Goal: Task Accomplishment & Management: Complete application form

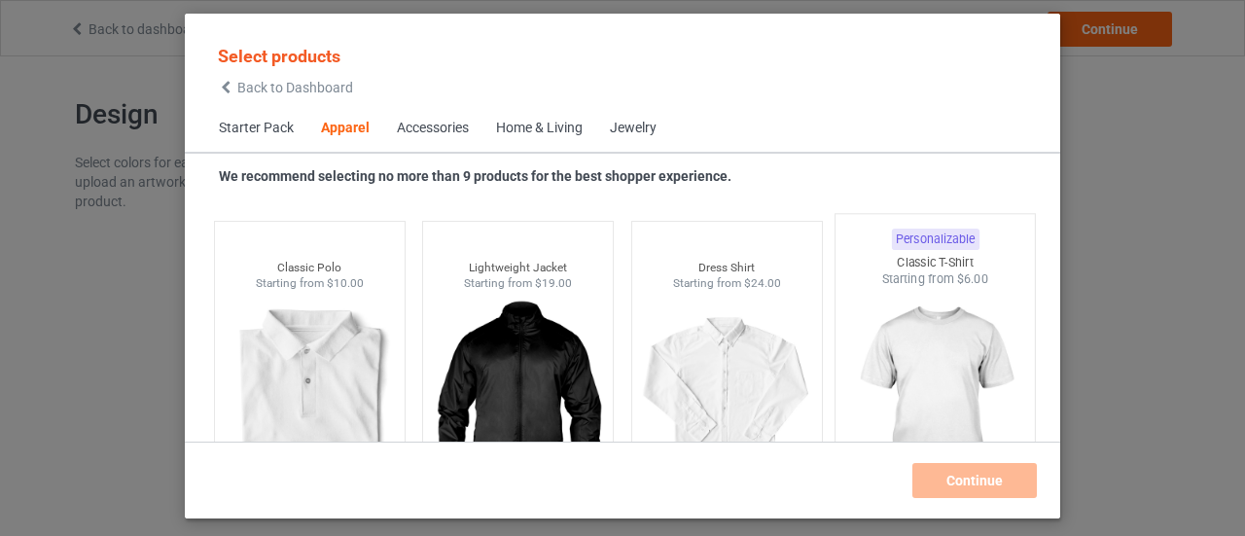
scroll to position [725, 0]
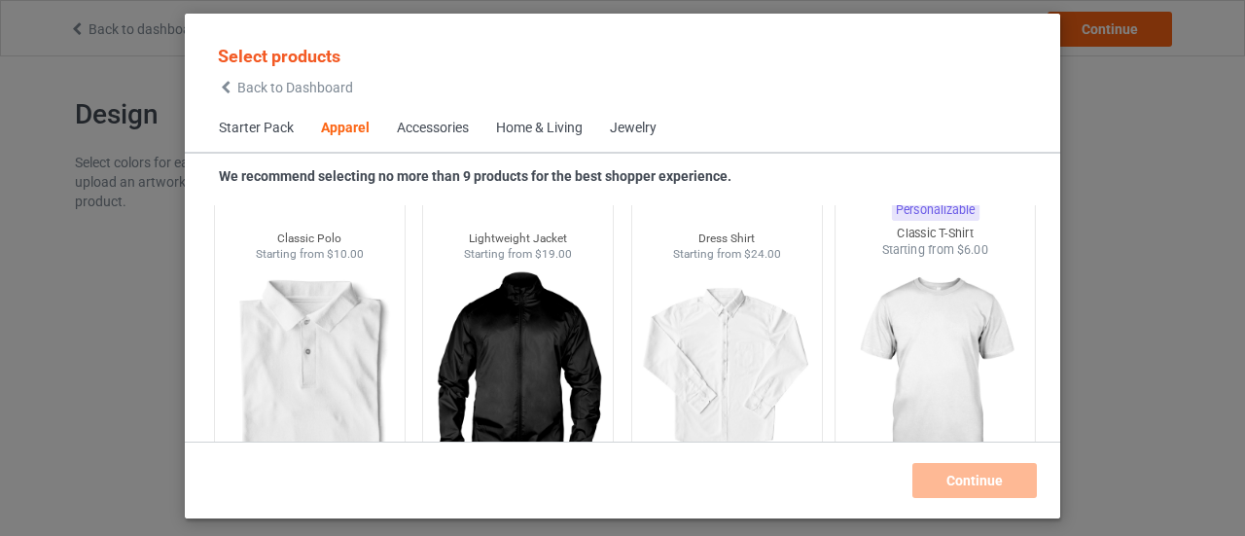
scroll to position [822, 0]
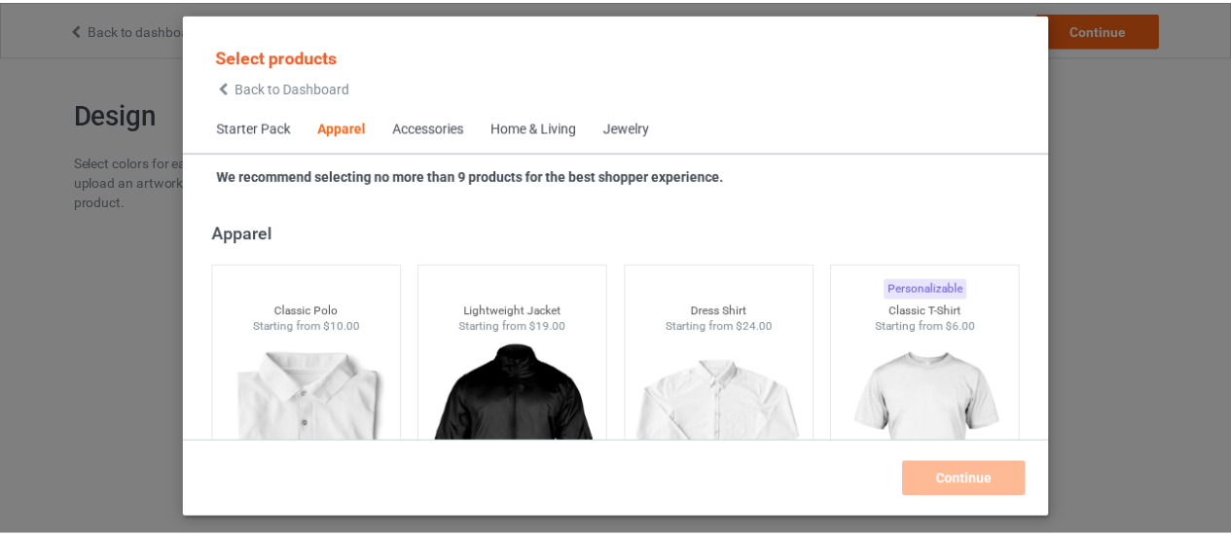
scroll to position [725, 0]
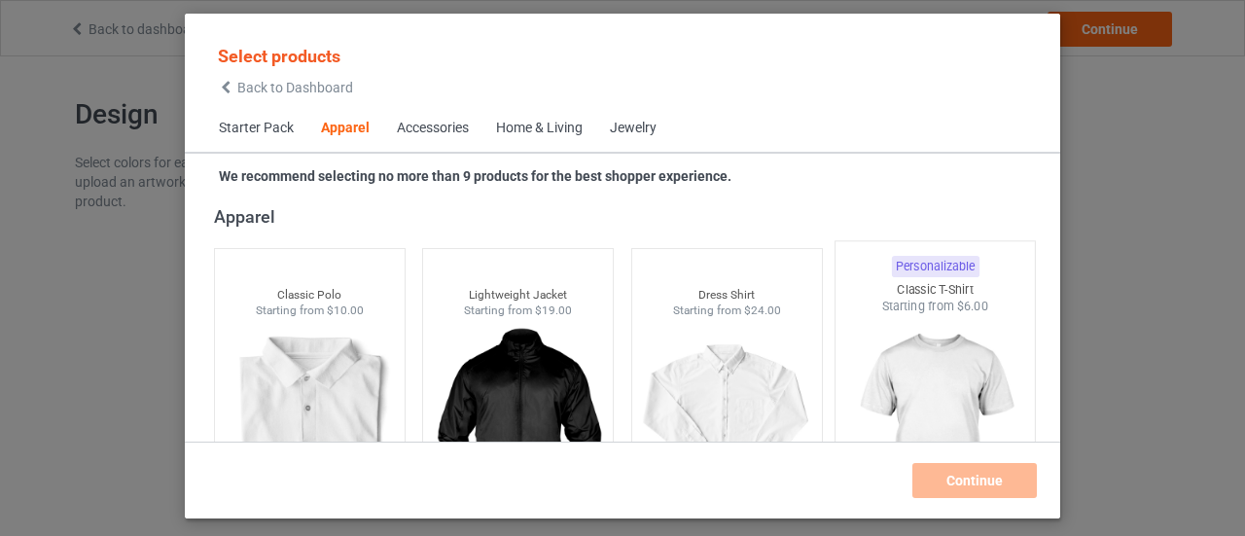
click at [918, 308] on div "Starting from $6.00" at bounding box center [935, 306] width 199 height 17
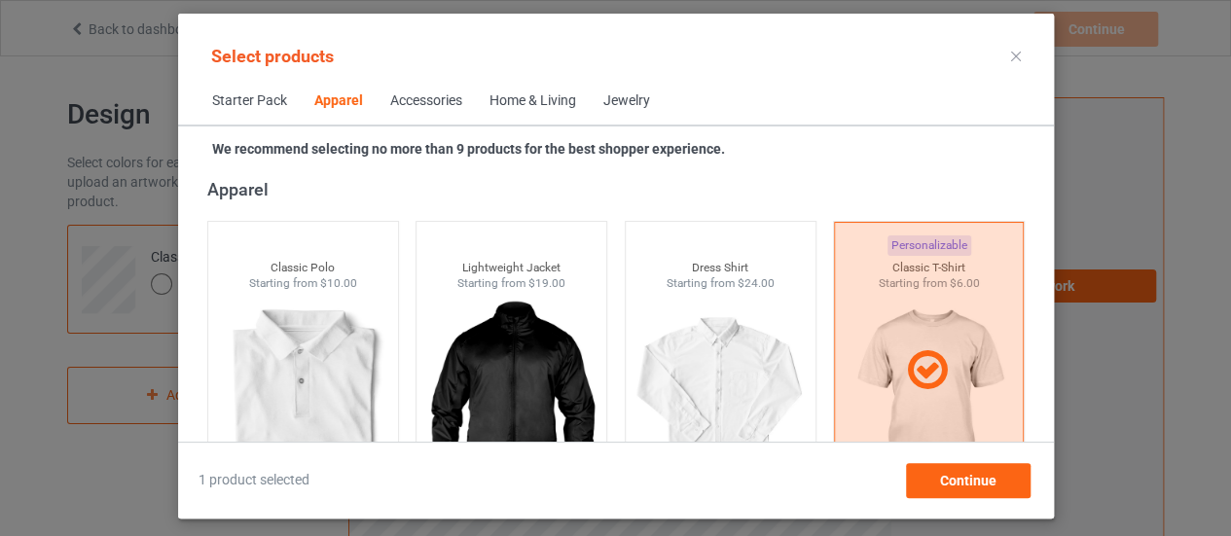
click at [1012, 58] on icon at bounding box center [1016, 57] width 10 height 10
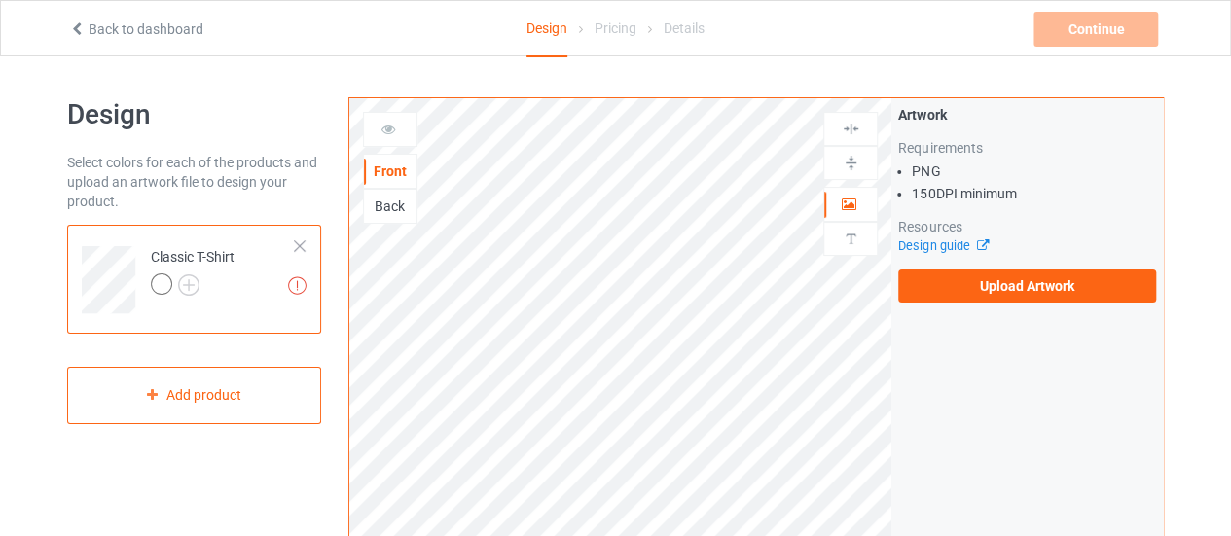
click at [78, 29] on icon at bounding box center [77, 26] width 17 height 14
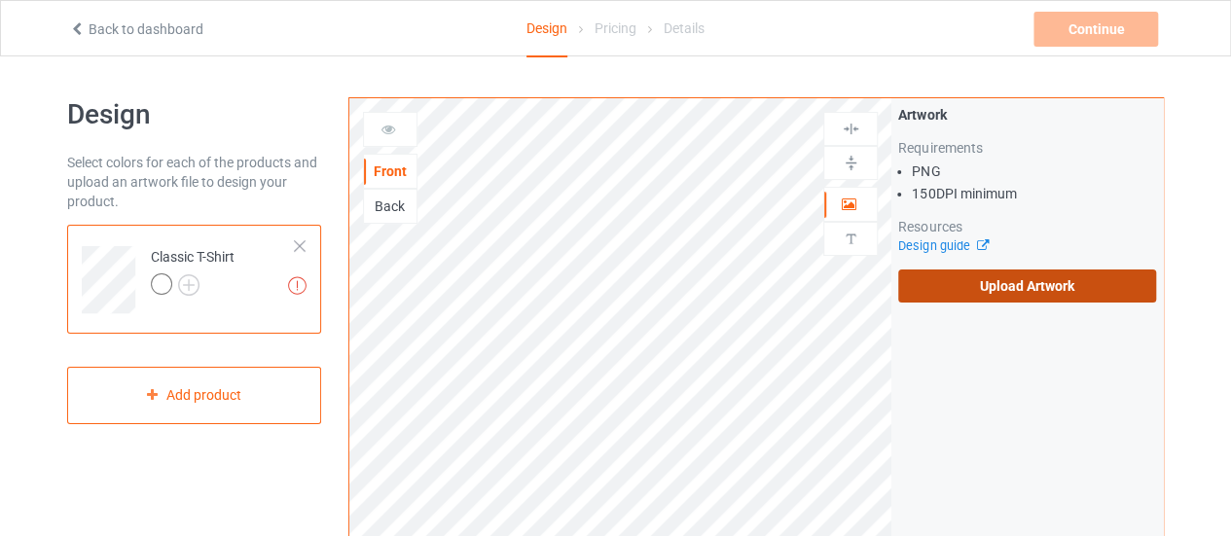
click at [1012, 285] on label "Upload Artwork" at bounding box center [1027, 286] width 258 height 33
click at [0, 0] on input "Upload Artwork" at bounding box center [0, 0] width 0 height 0
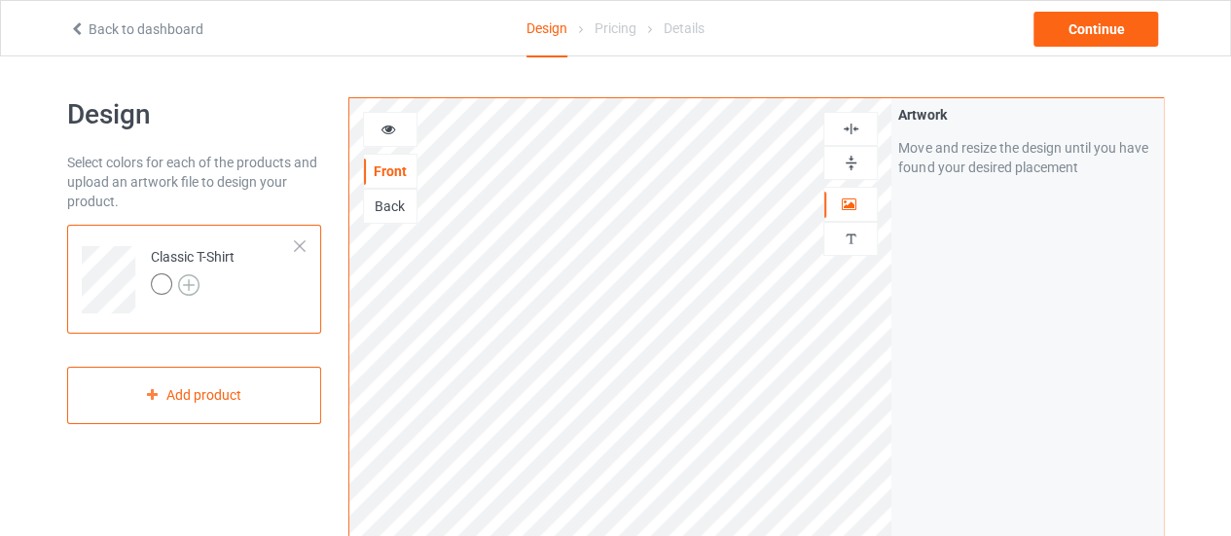
click at [183, 283] on img at bounding box center [188, 284] width 21 height 21
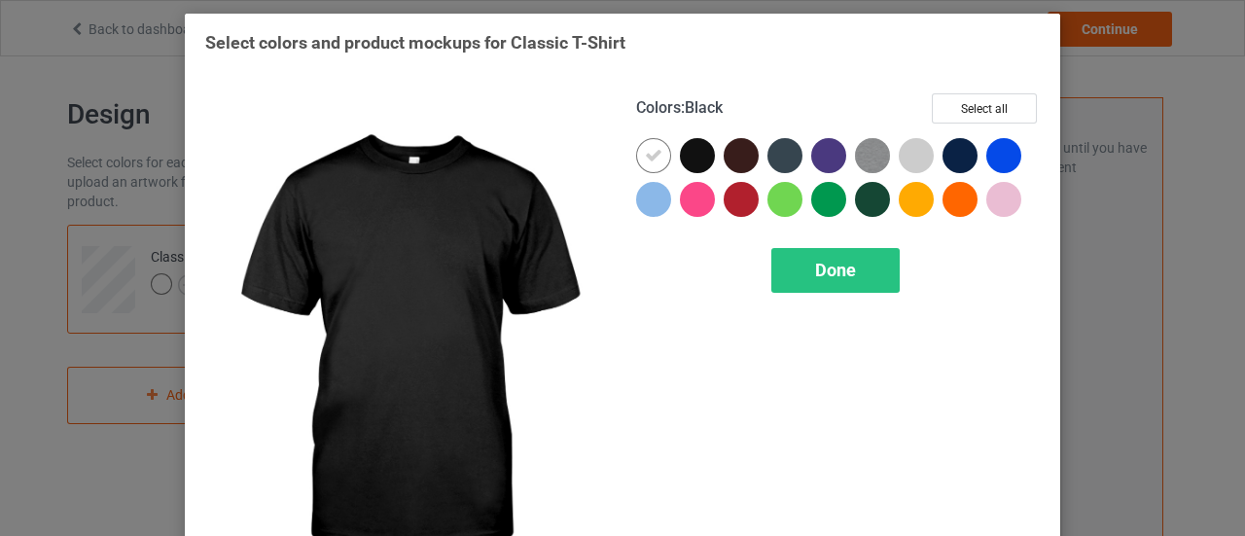
click at [692, 159] on div at bounding box center [697, 155] width 35 height 35
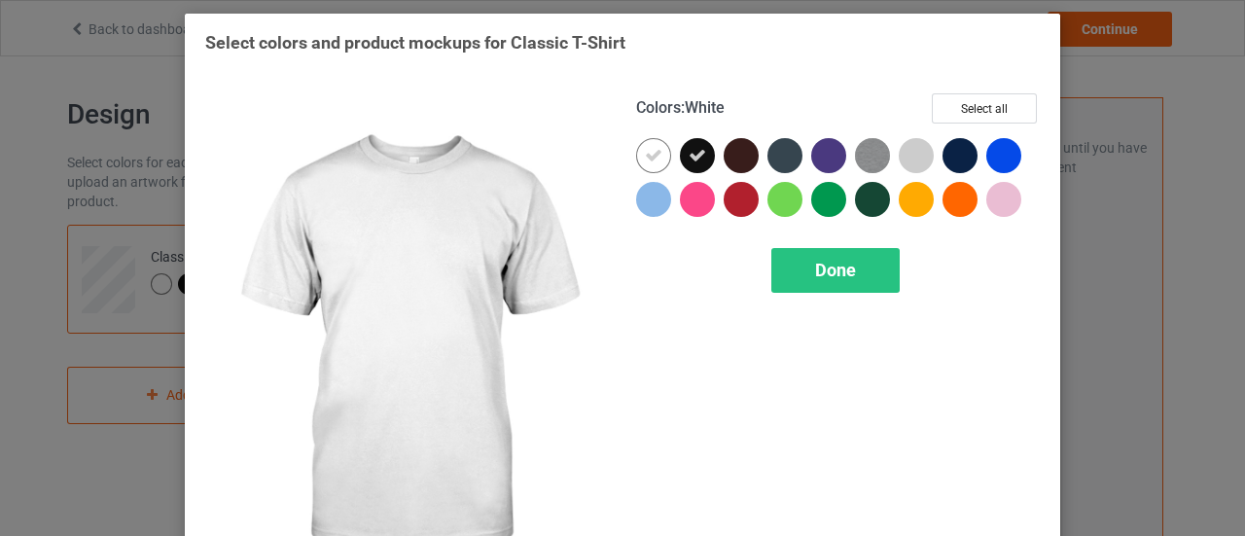
click at [645, 161] on icon at bounding box center [654, 156] width 18 height 18
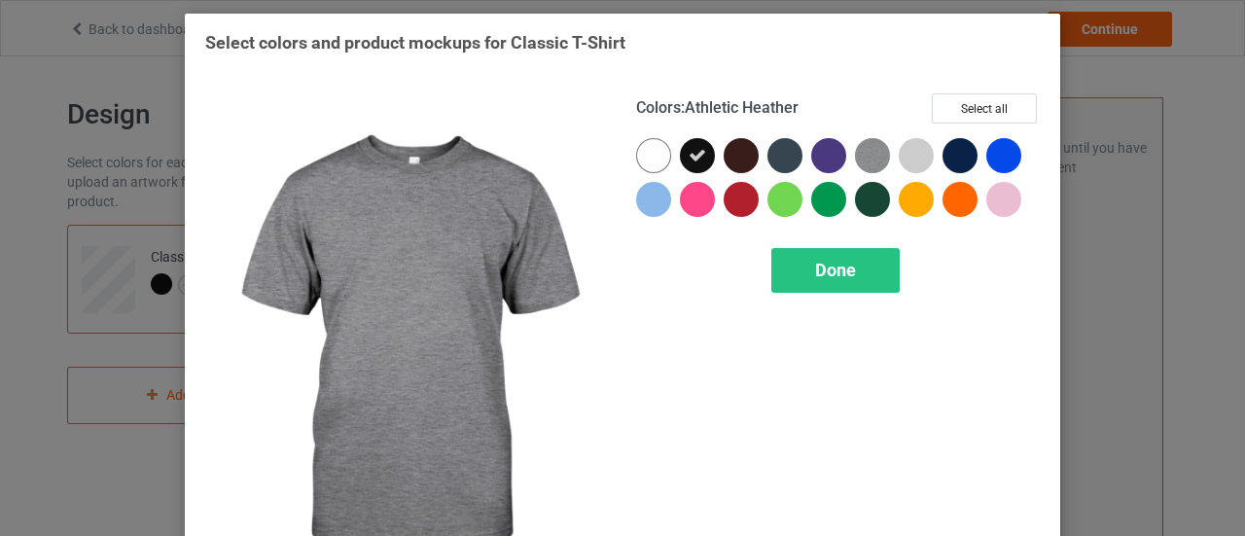
click at [1102, 73] on div "Select colors and product mockups for Classic T-Shirt Colors : Athletic Heather…" at bounding box center [622, 268] width 1245 height 536
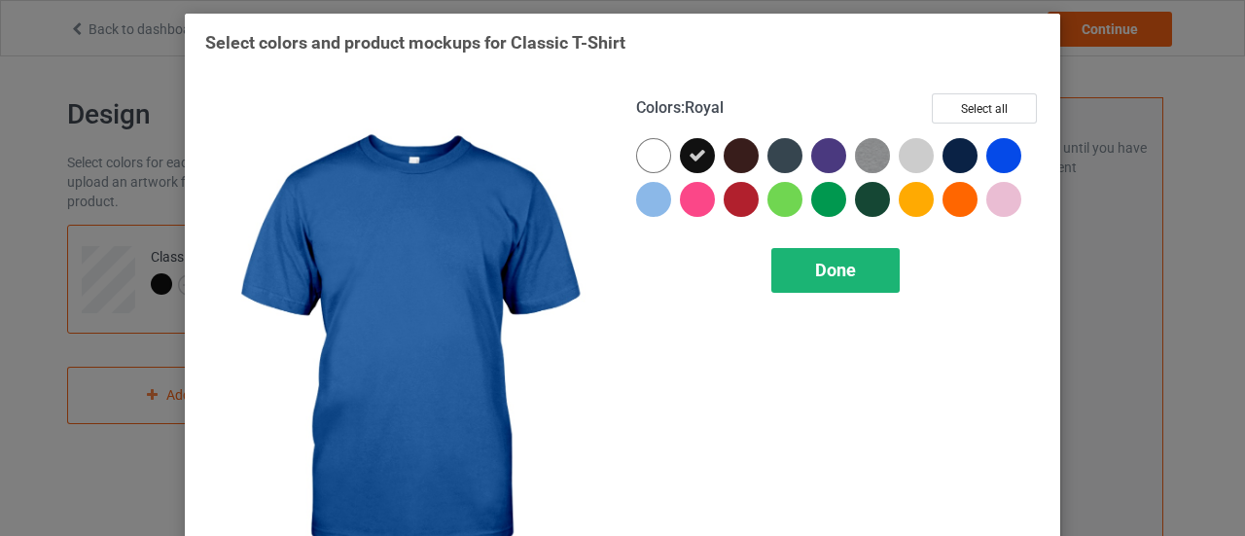
click at [873, 263] on div "Done" at bounding box center [836, 270] width 128 height 45
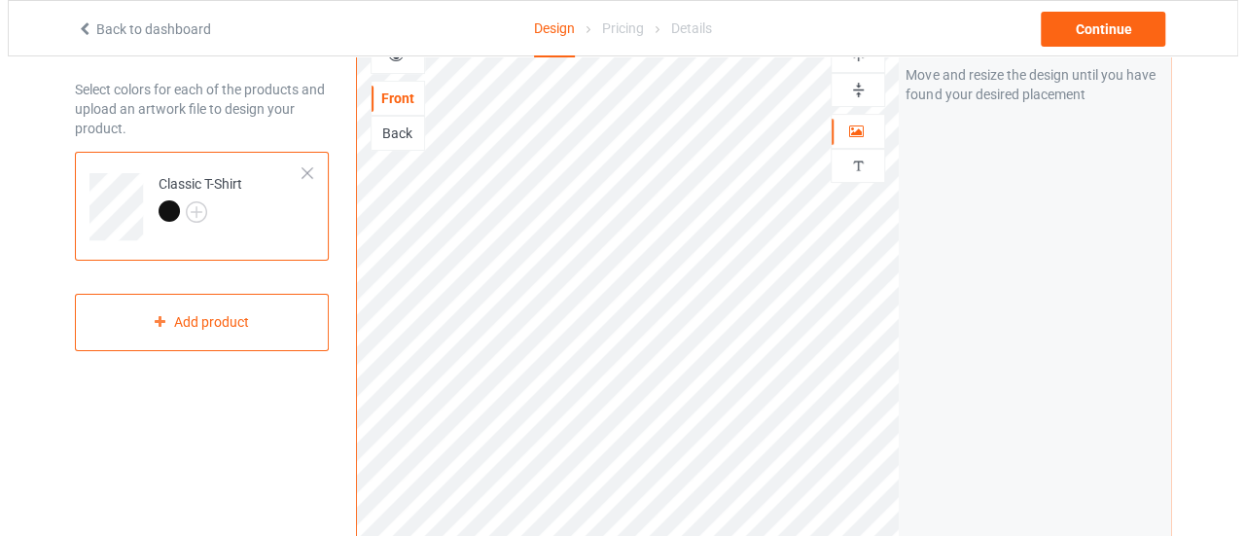
scroll to position [97, 0]
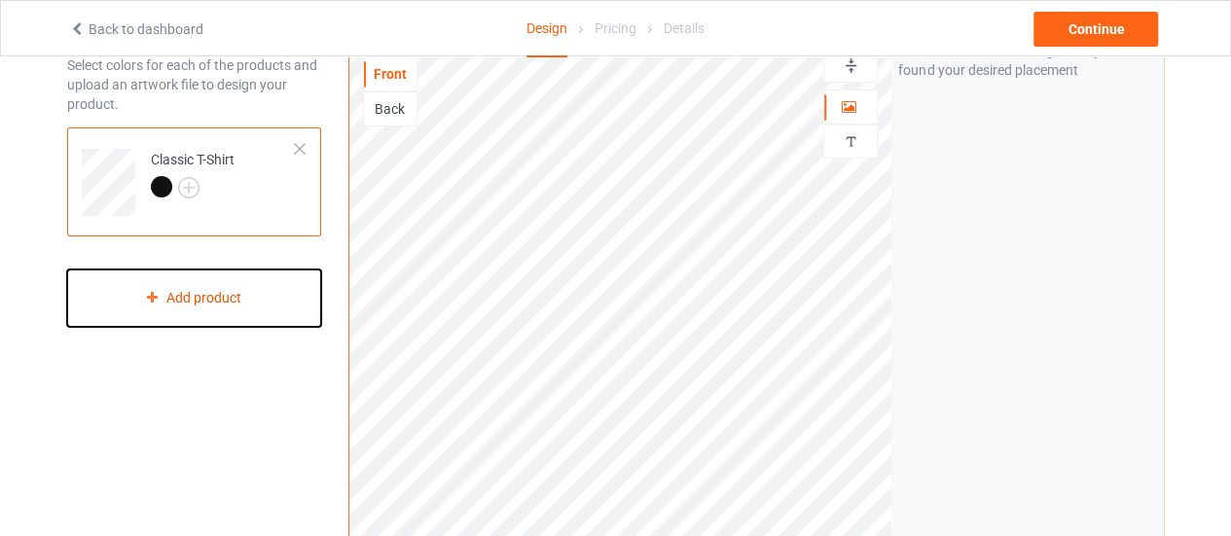
click at [177, 297] on div "Add product" at bounding box center [194, 298] width 254 height 57
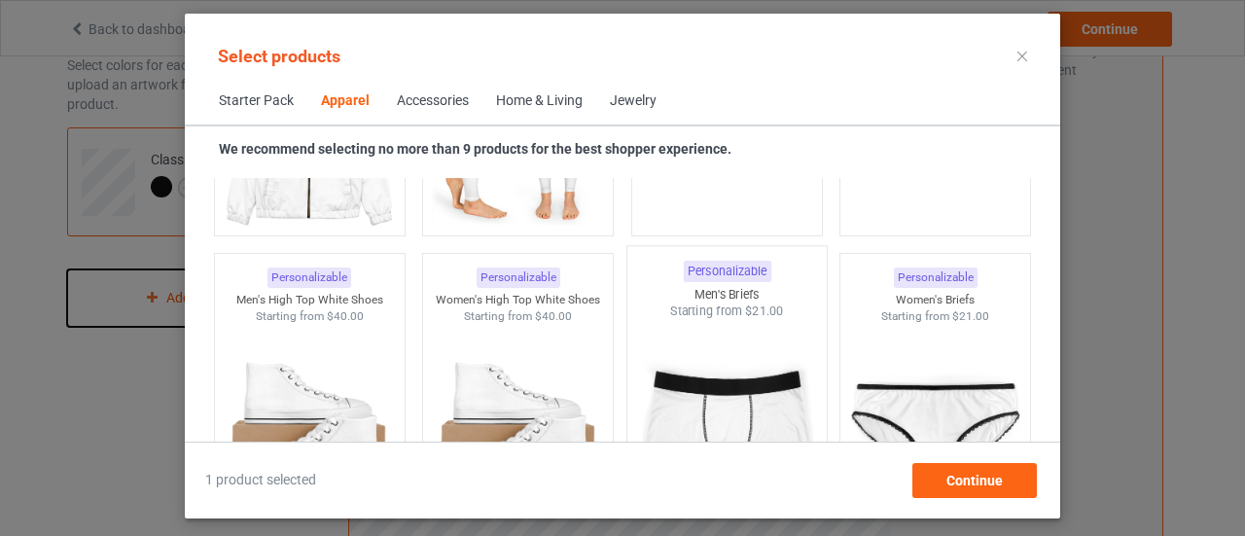
scroll to position [2379, 0]
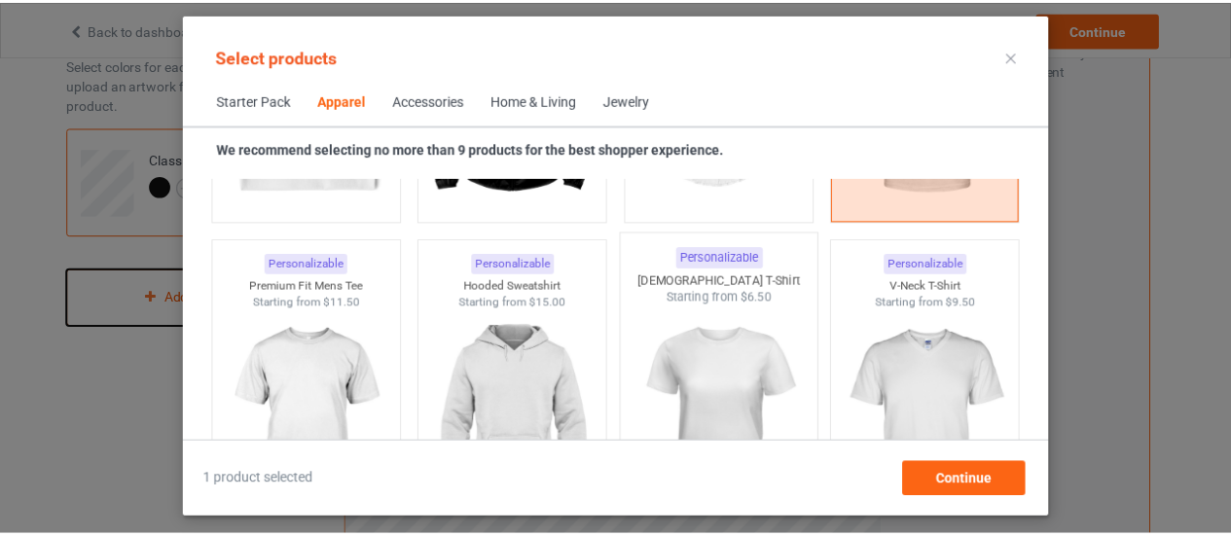
scroll to position [1211, 0]
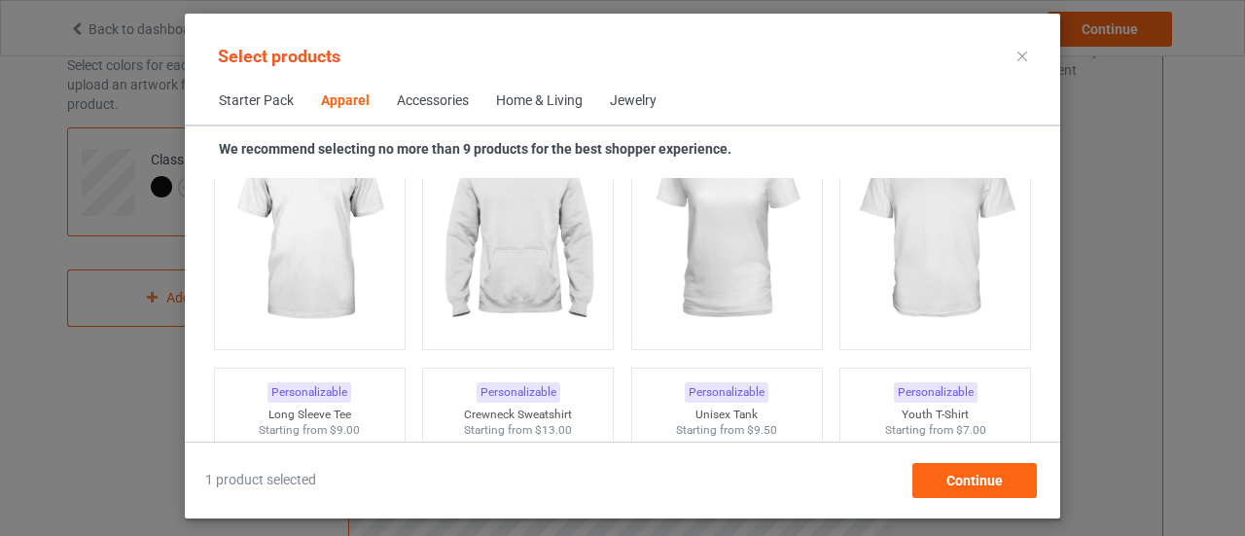
click at [1028, 57] on div at bounding box center [1022, 56] width 35 height 31
click at [1020, 57] on icon at bounding box center [1023, 57] width 10 height 10
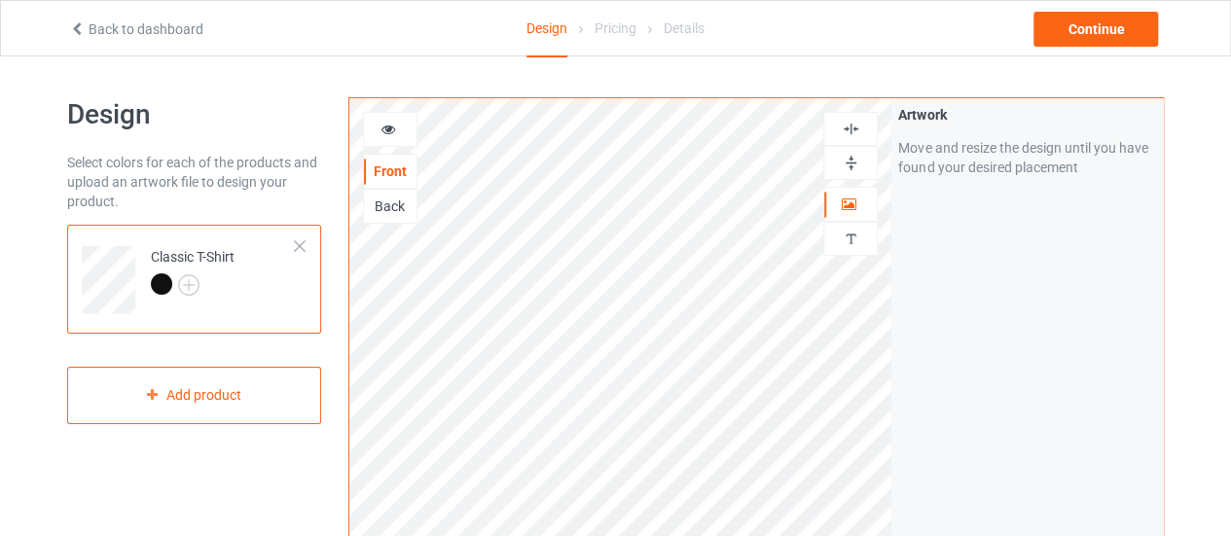
click at [398, 205] on div "Back" at bounding box center [390, 206] width 53 height 19
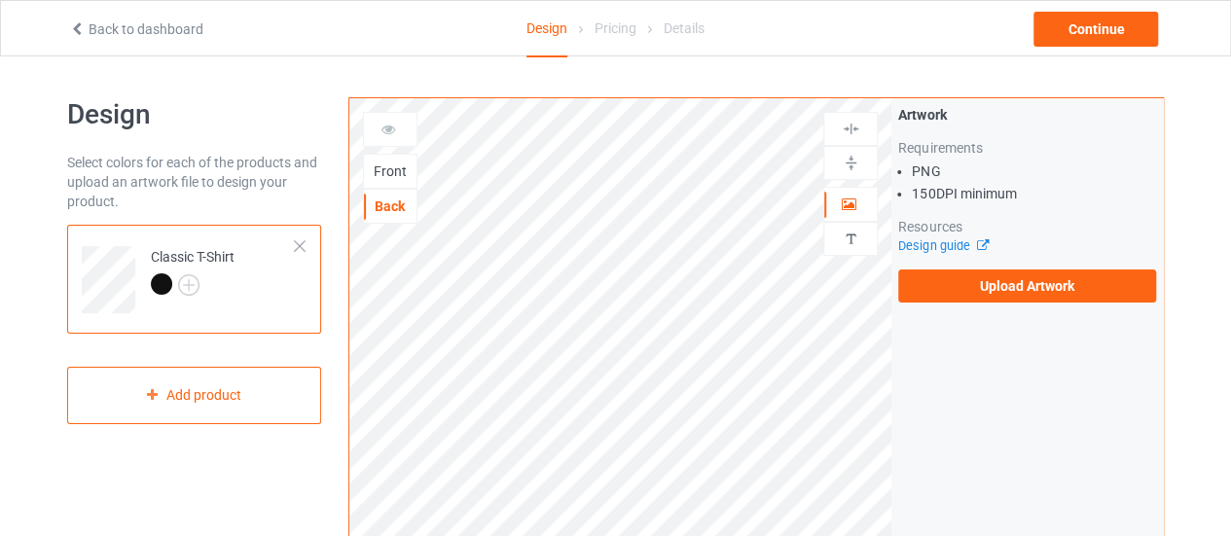
click at [372, 168] on div "Front" at bounding box center [390, 171] width 53 height 19
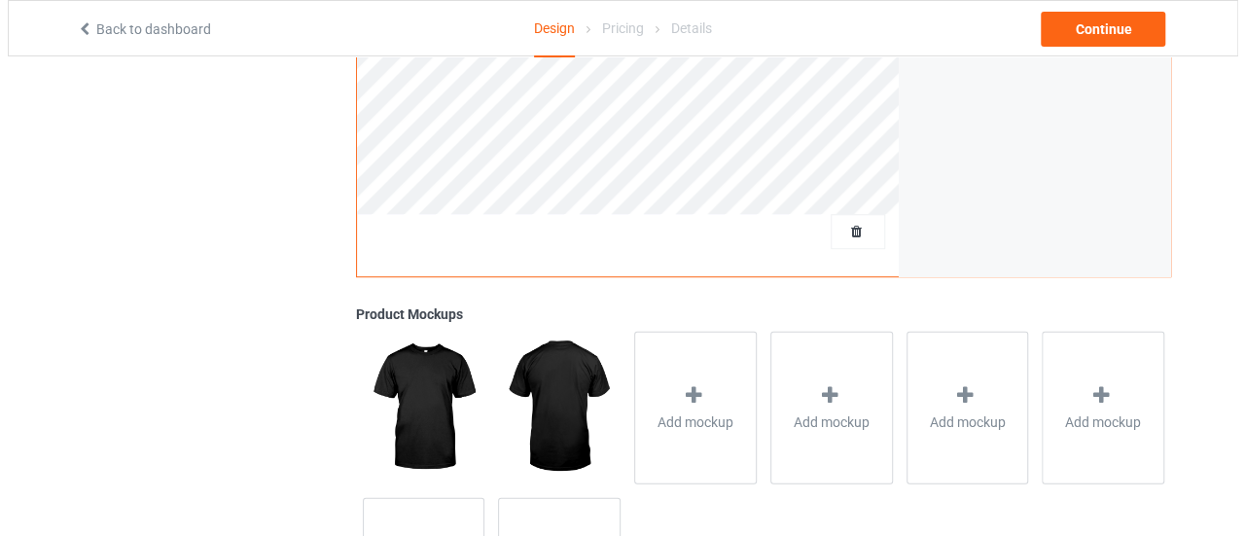
scroll to position [584, 0]
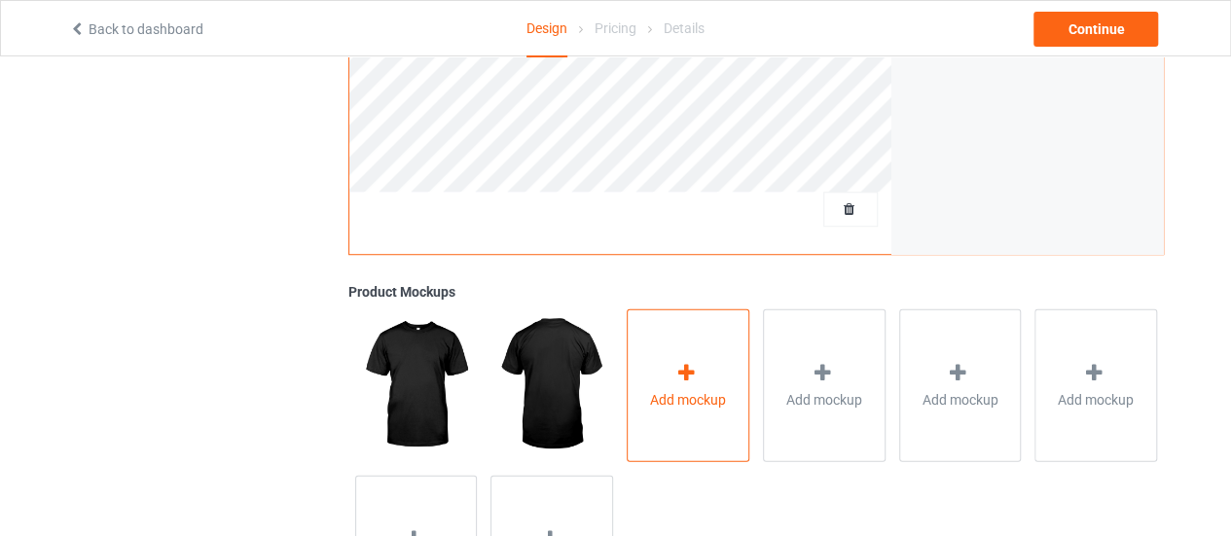
click at [689, 390] on span "Add mockup" at bounding box center [688, 398] width 76 height 19
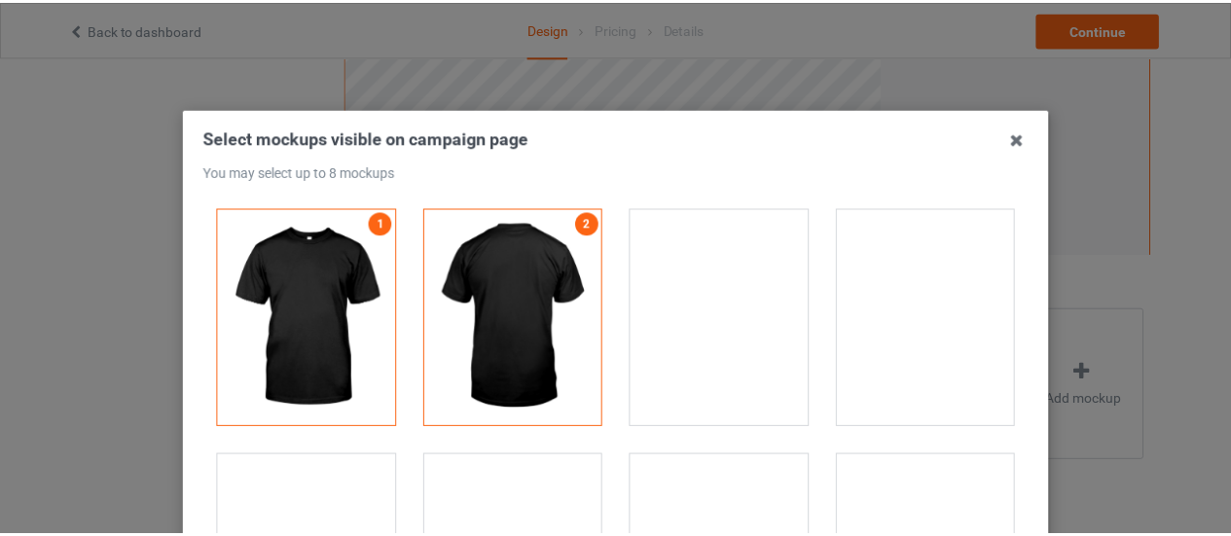
scroll to position [292, 0]
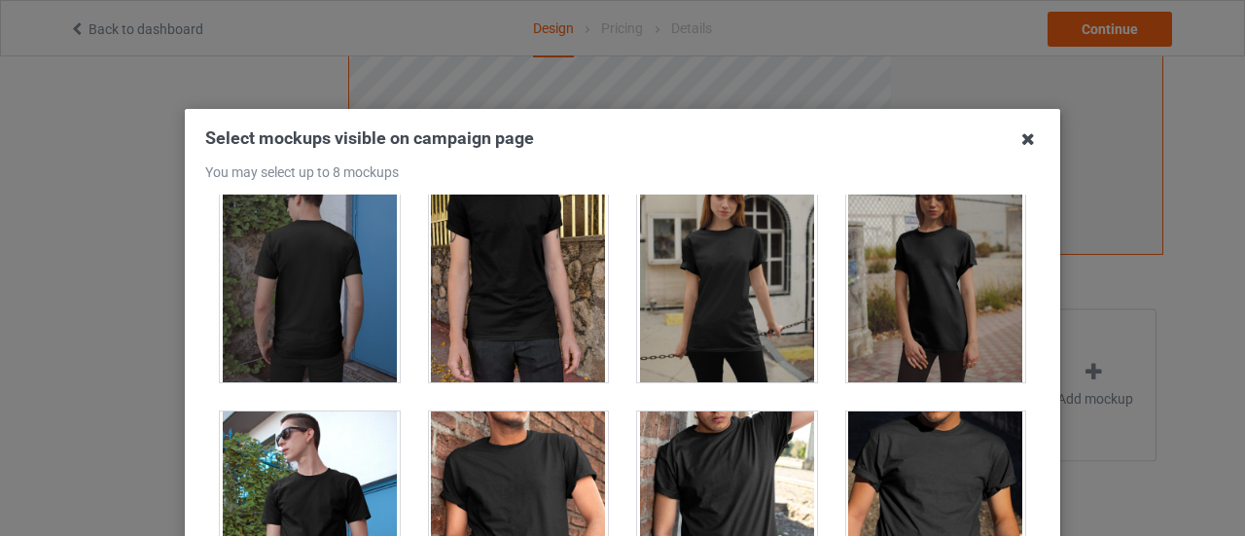
click at [1028, 141] on icon at bounding box center [1028, 139] width 31 height 31
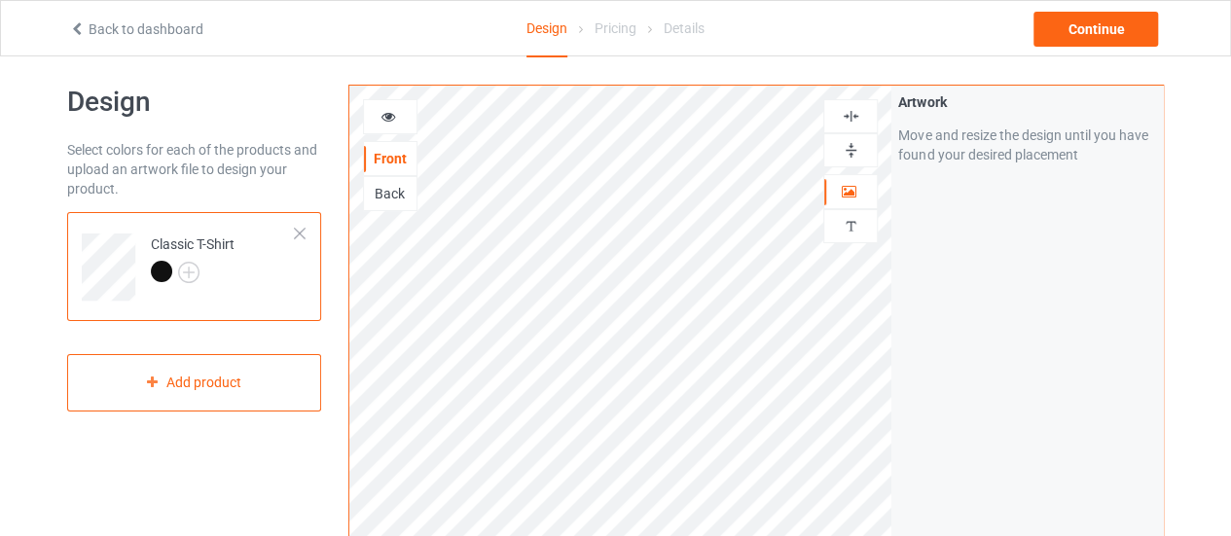
scroll to position [0, 0]
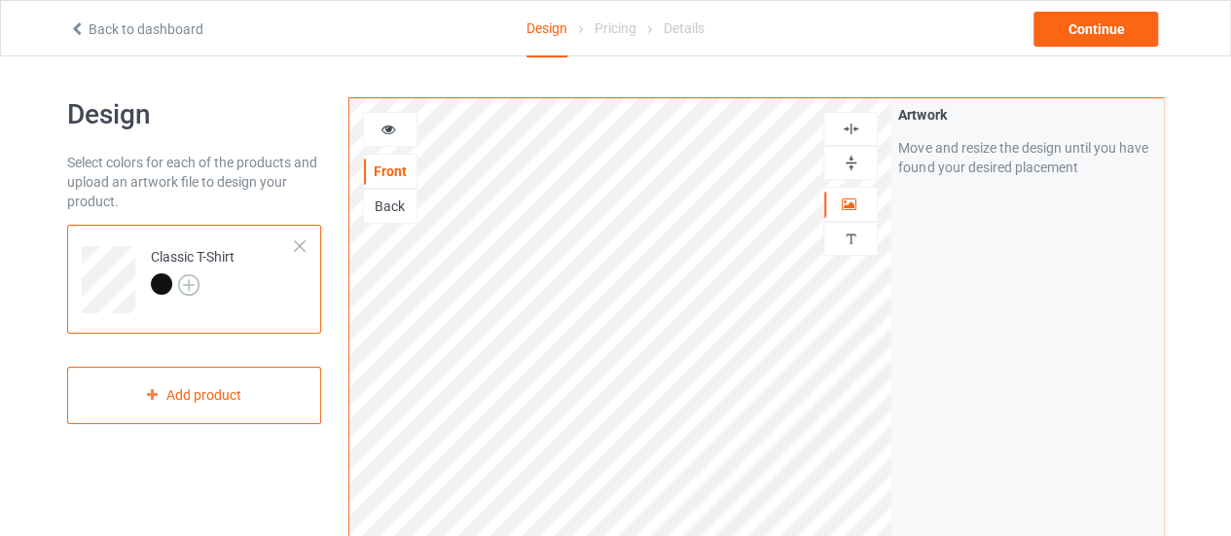
click at [187, 291] on img at bounding box center [188, 284] width 21 height 21
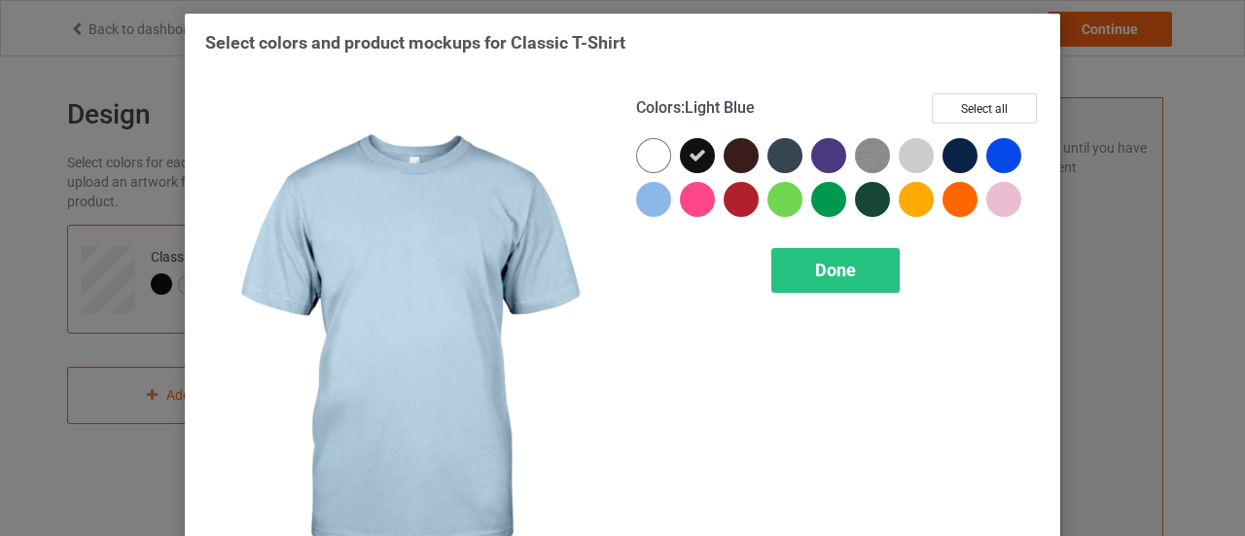
click at [648, 196] on div at bounding box center [653, 199] width 35 height 35
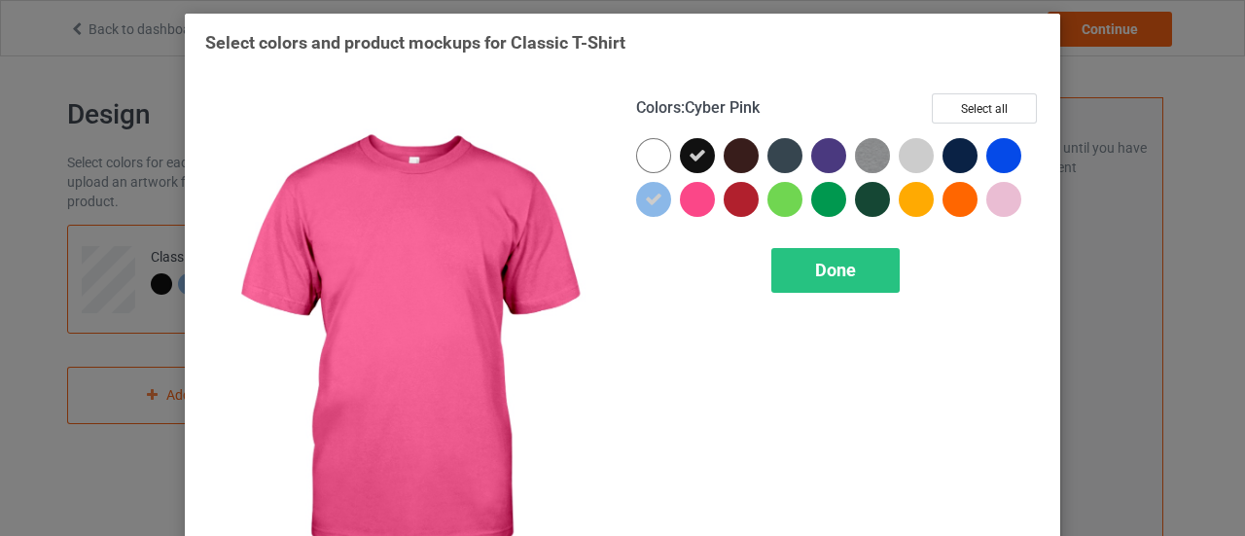
click at [703, 204] on div at bounding box center [697, 199] width 35 height 35
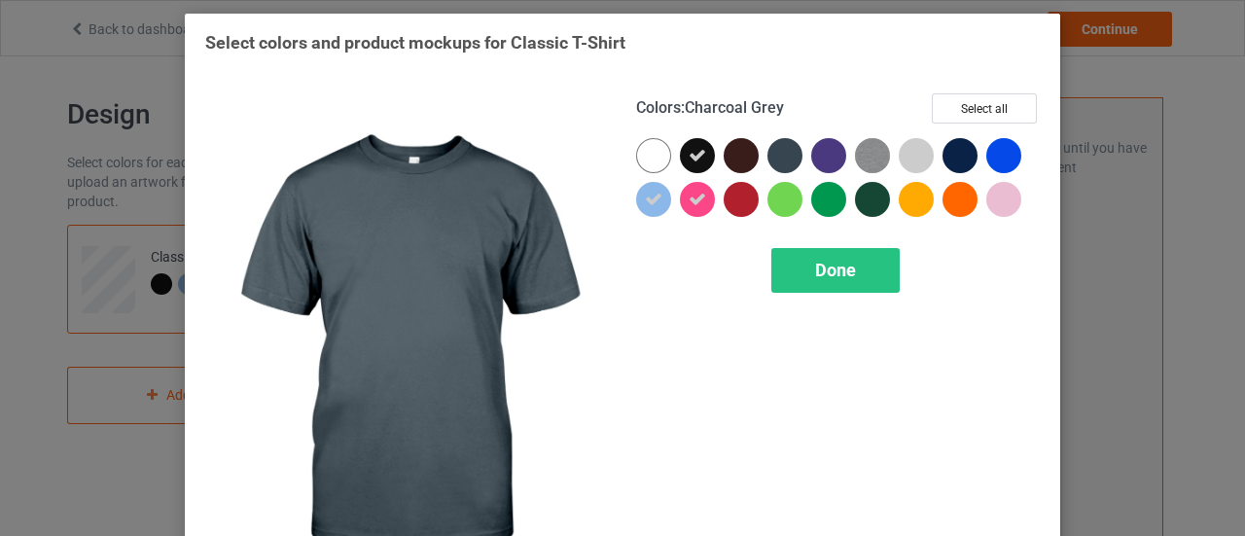
drag, startPoint x: 784, startPoint y: 161, endPoint x: 812, endPoint y: 161, distance: 27.2
click at [788, 161] on div at bounding box center [785, 155] width 35 height 35
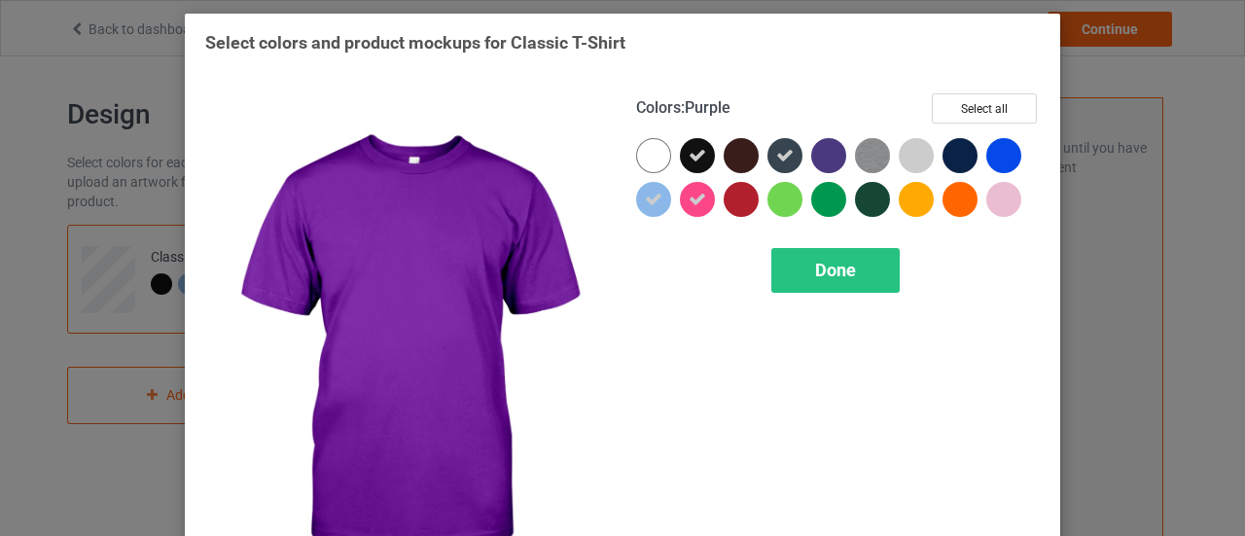
drag, startPoint x: 812, startPoint y: 161, endPoint x: 843, endPoint y: 161, distance: 31.1
click at [815, 161] on div at bounding box center [829, 155] width 35 height 35
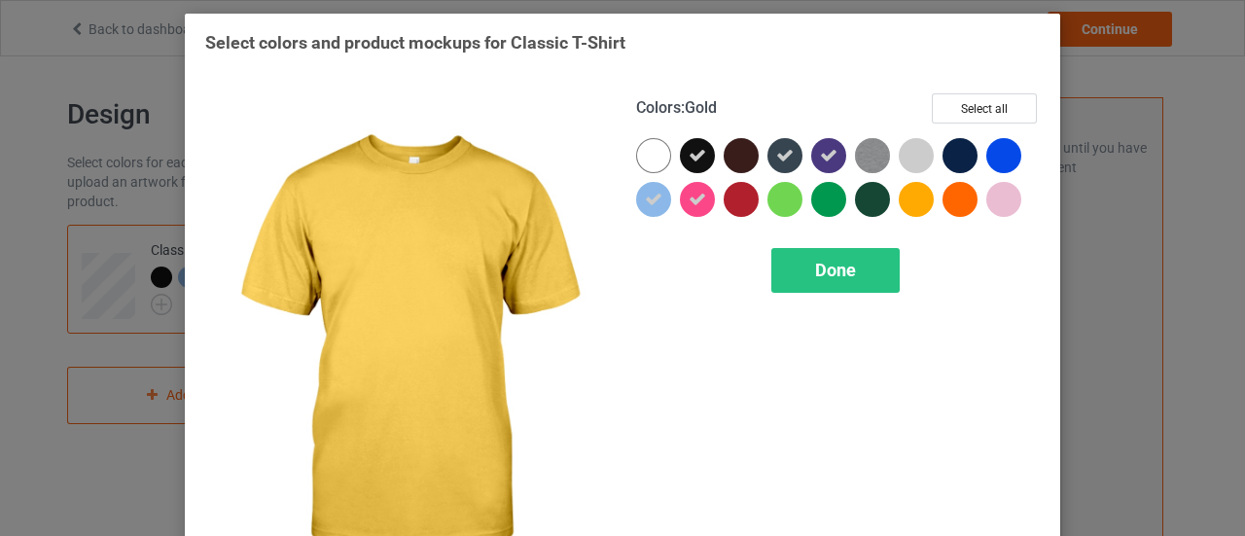
click at [915, 193] on div at bounding box center [916, 199] width 35 height 35
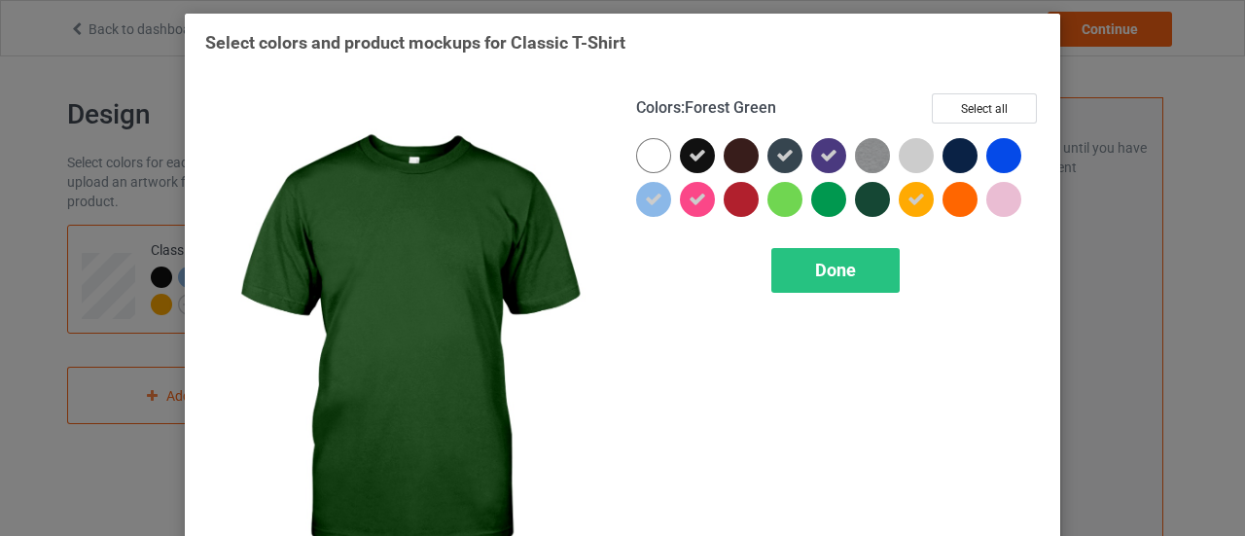
drag, startPoint x: 874, startPoint y: 193, endPoint x: 855, endPoint y: 215, distance: 29.0
click at [872, 194] on div at bounding box center [872, 199] width 35 height 35
click at [839, 257] on div "Done" at bounding box center [836, 270] width 128 height 45
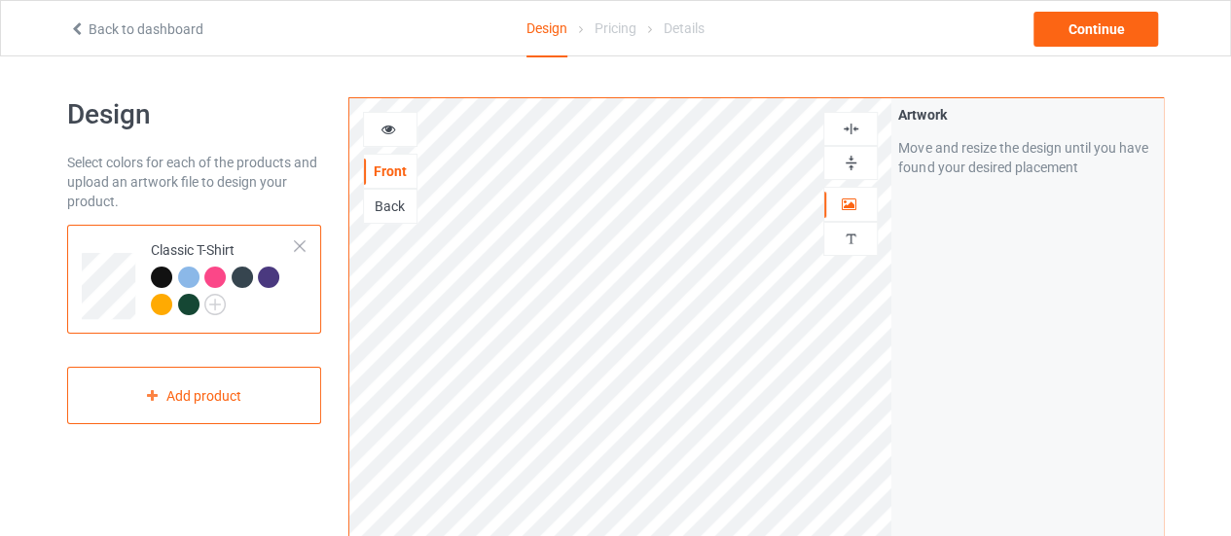
click at [183, 305] on div at bounding box center [188, 304] width 21 height 21
click at [191, 279] on div at bounding box center [188, 277] width 21 height 21
click at [213, 277] on div at bounding box center [214, 277] width 21 height 21
click at [162, 275] on div at bounding box center [161, 277] width 21 height 21
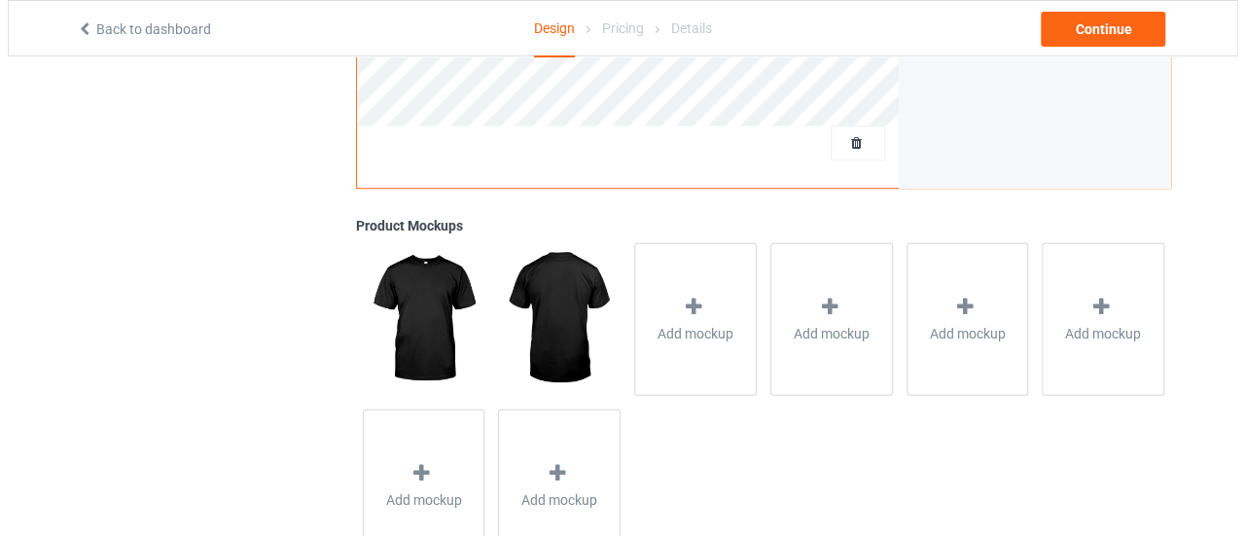
scroll to position [722, 0]
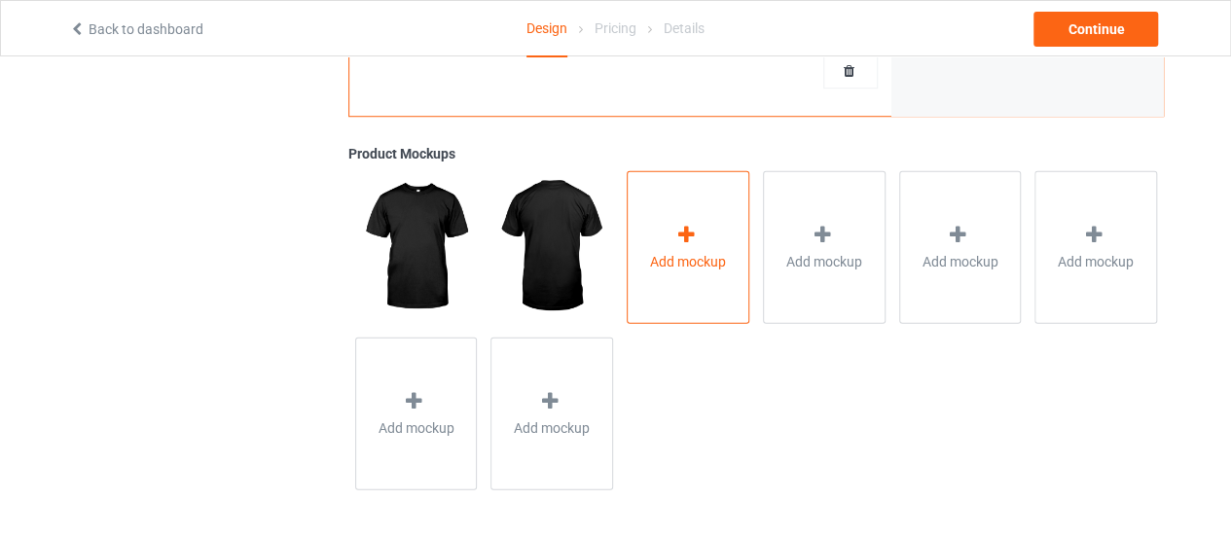
click at [677, 273] on div "Add mockup" at bounding box center [688, 246] width 123 height 153
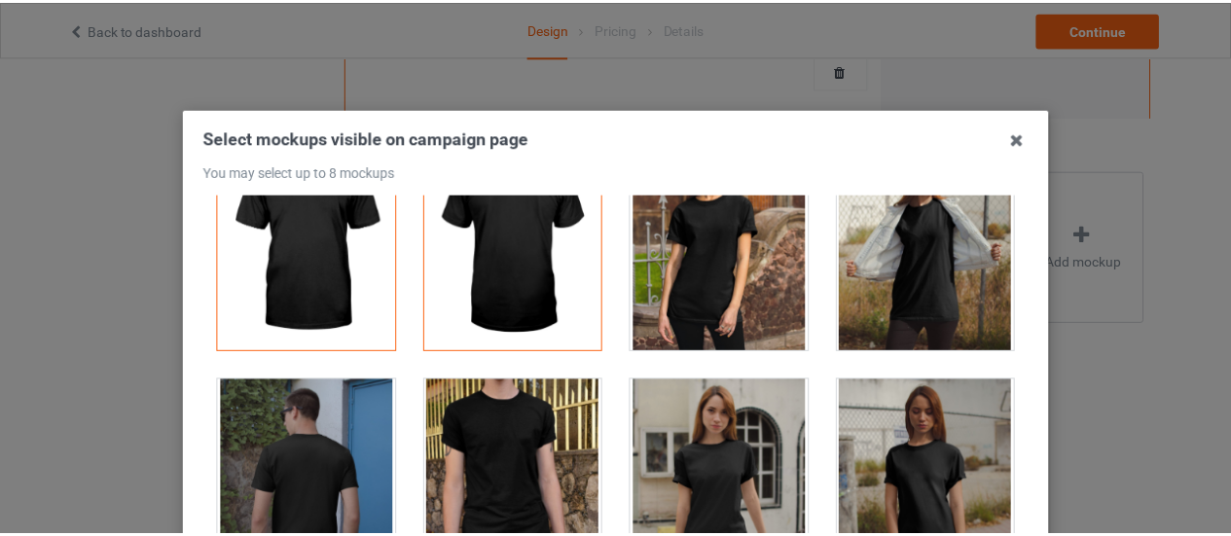
scroll to position [0, 0]
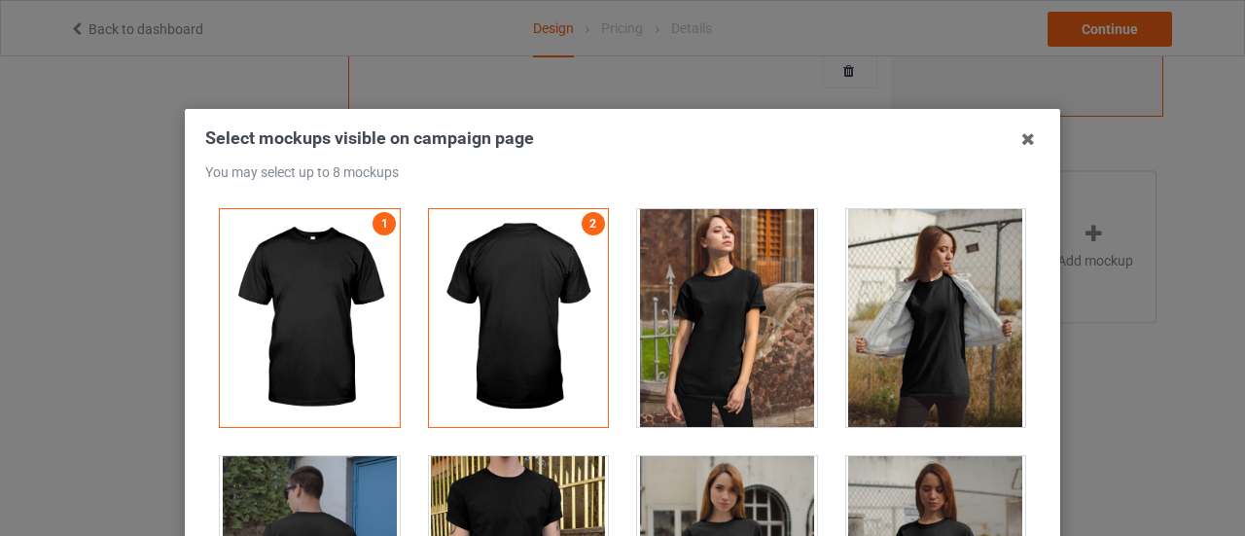
click at [728, 312] on div at bounding box center [727, 318] width 180 height 218
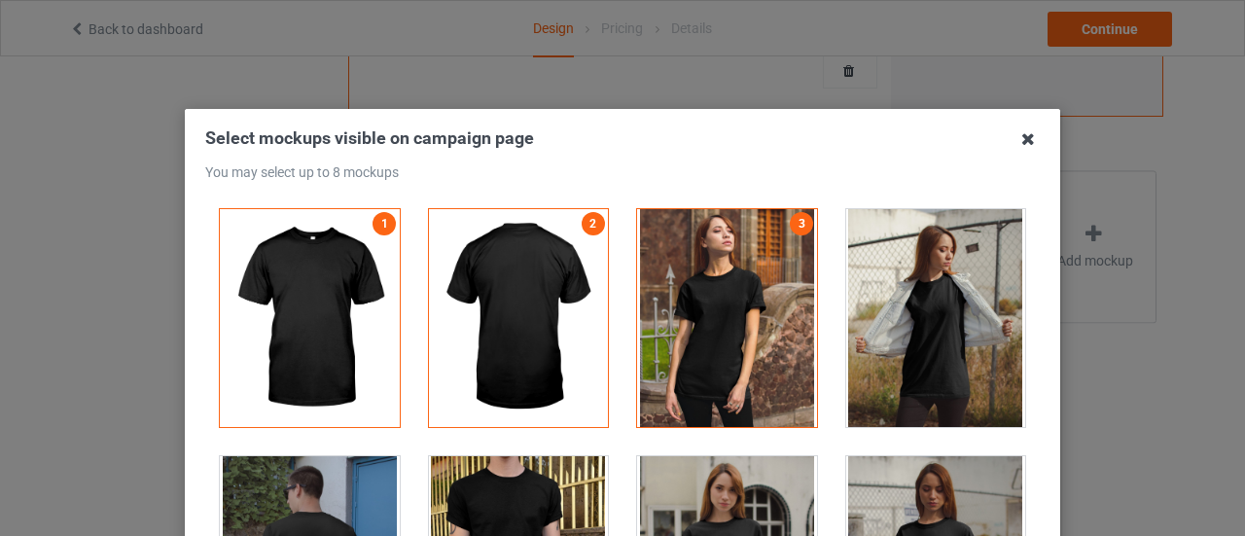
click at [1019, 146] on icon at bounding box center [1028, 139] width 31 height 31
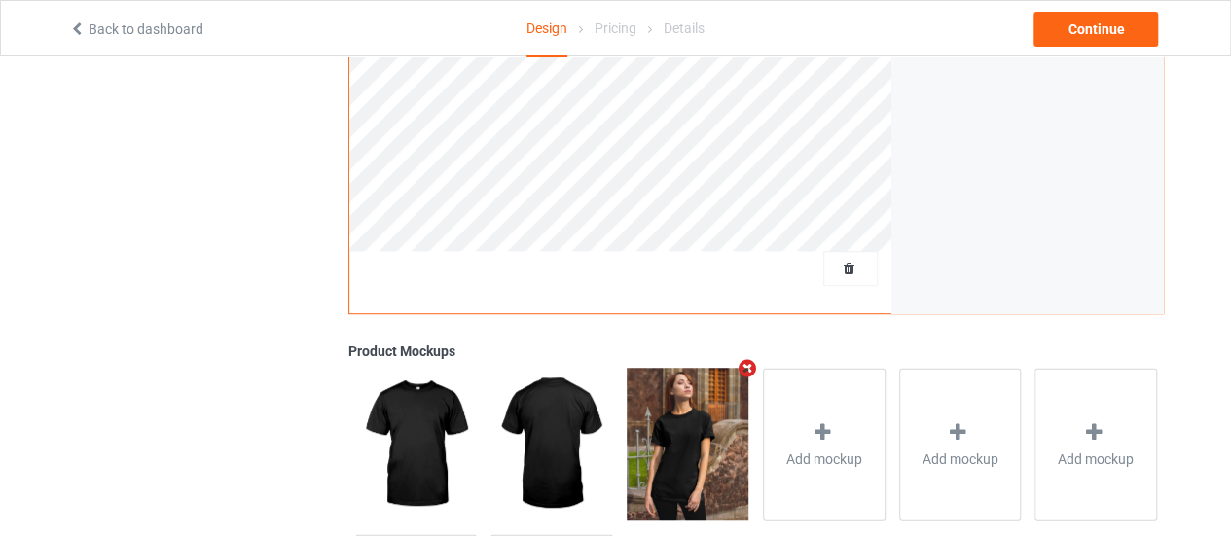
scroll to position [333, 0]
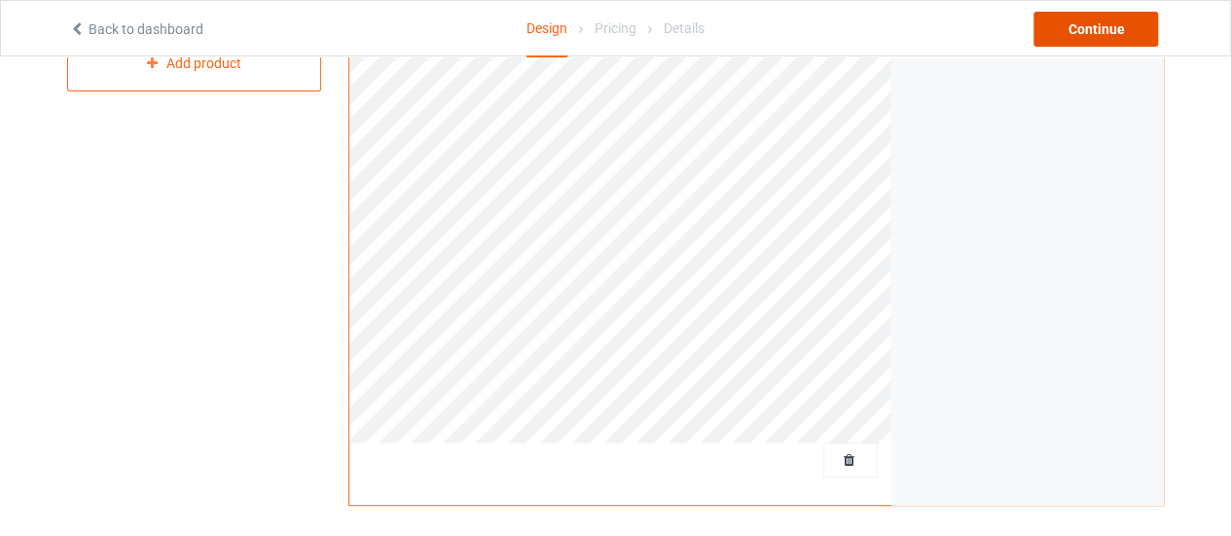
click at [1107, 28] on div "Continue" at bounding box center [1095, 29] width 125 height 35
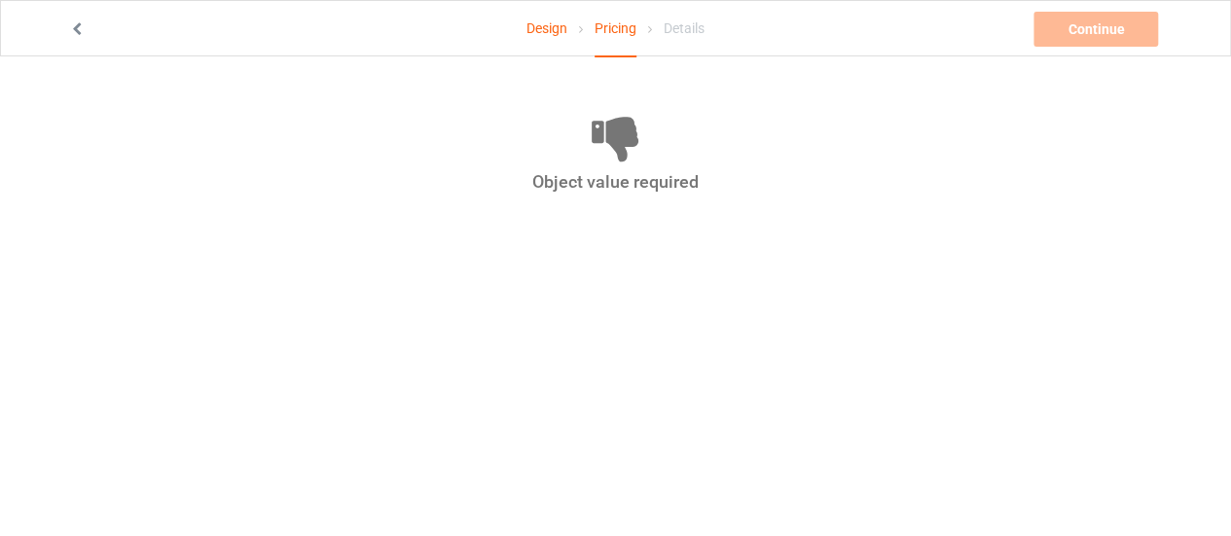
click at [81, 32] on icon at bounding box center [77, 26] width 17 height 14
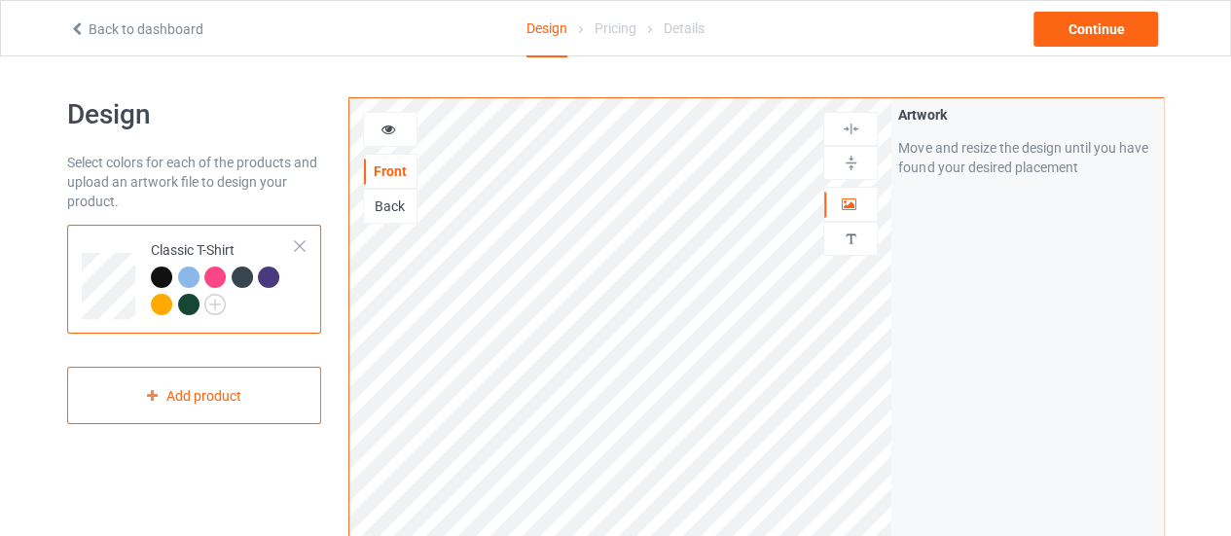
scroll to position [292, 0]
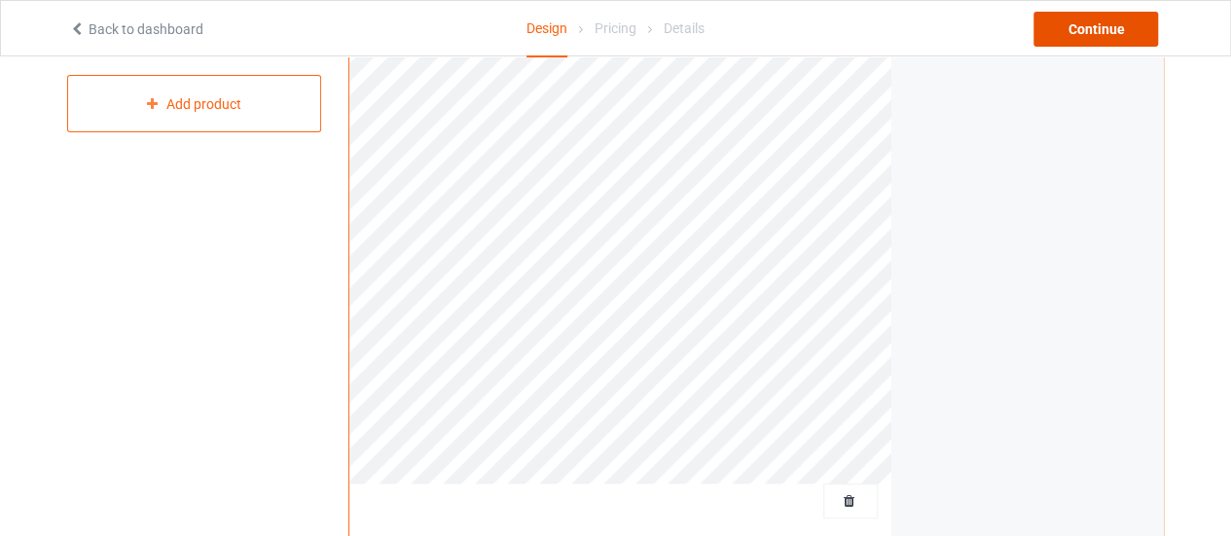
click at [1117, 22] on div "Continue" at bounding box center [1095, 29] width 125 height 35
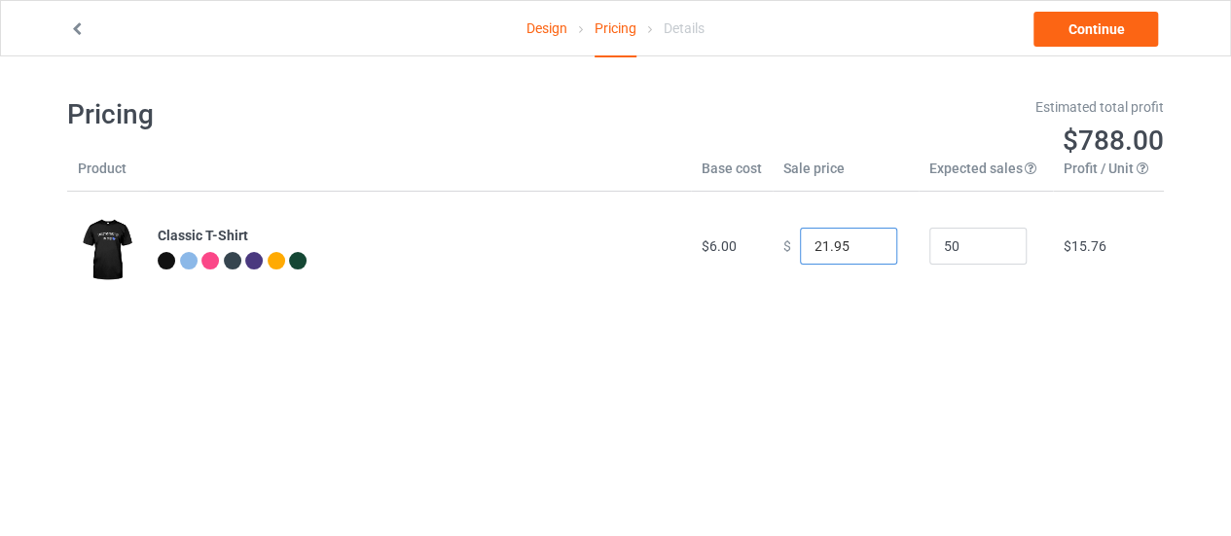
click at [864, 252] on input "21.95" at bounding box center [848, 246] width 97 height 37
click at [864, 237] on input "22.95" at bounding box center [848, 246] width 97 height 37
click at [862, 256] on input "22.95" at bounding box center [848, 246] width 97 height 37
click at [864, 251] on input "21.95" at bounding box center [848, 246] width 97 height 37
type input "22.95"
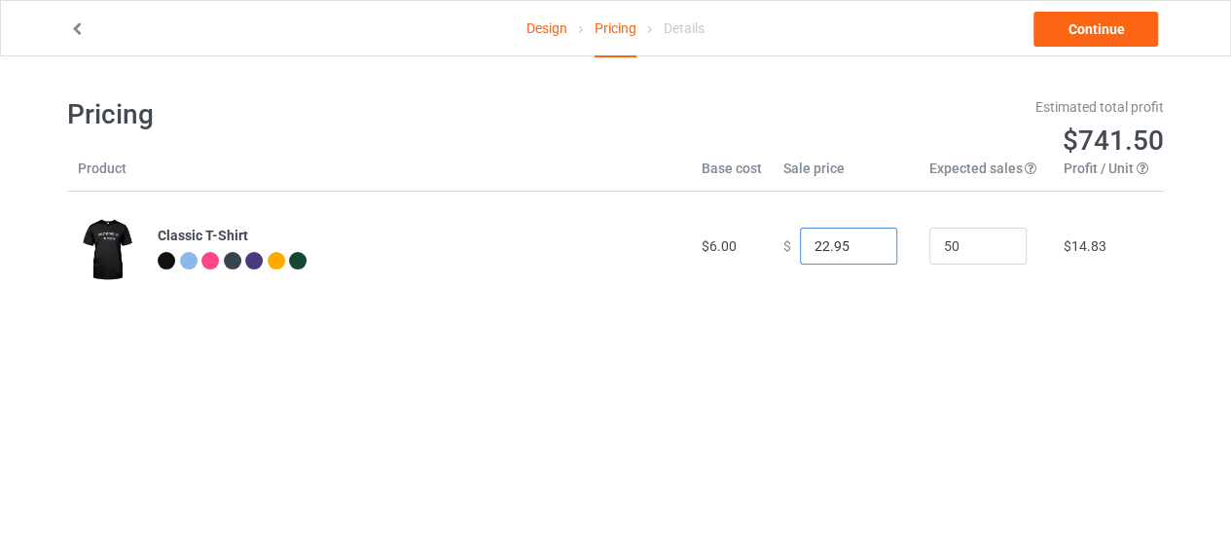
click at [868, 240] on input "22.95" at bounding box center [848, 246] width 97 height 37
click at [1070, 19] on link "Continue" at bounding box center [1095, 29] width 125 height 35
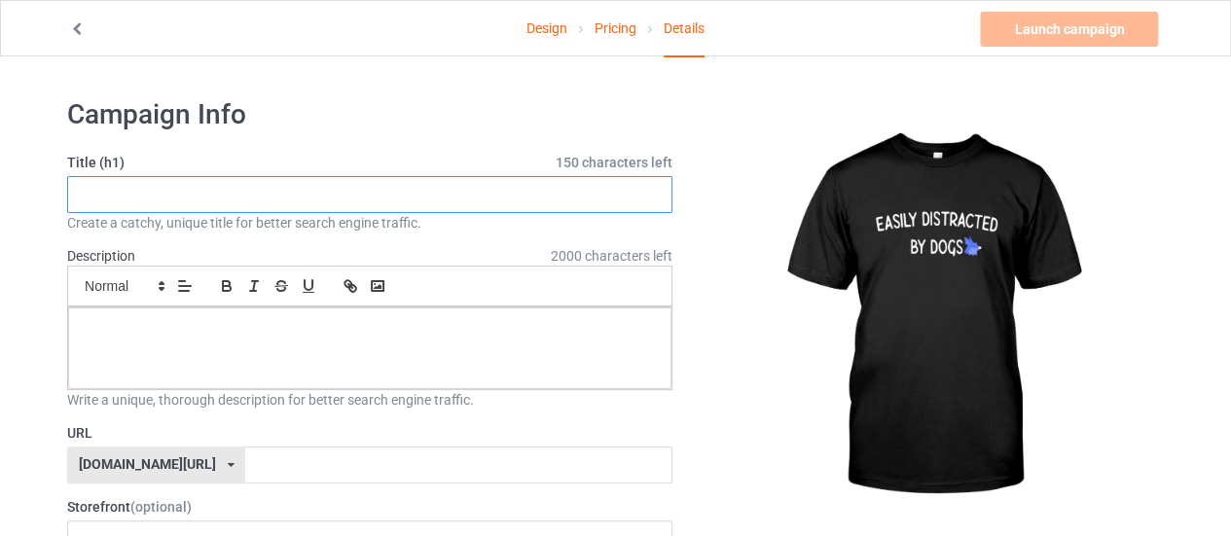
click at [189, 199] on input "text" at bounding box center [369, 194] width 605 height 37
type input "ERYEYTUTRUR"
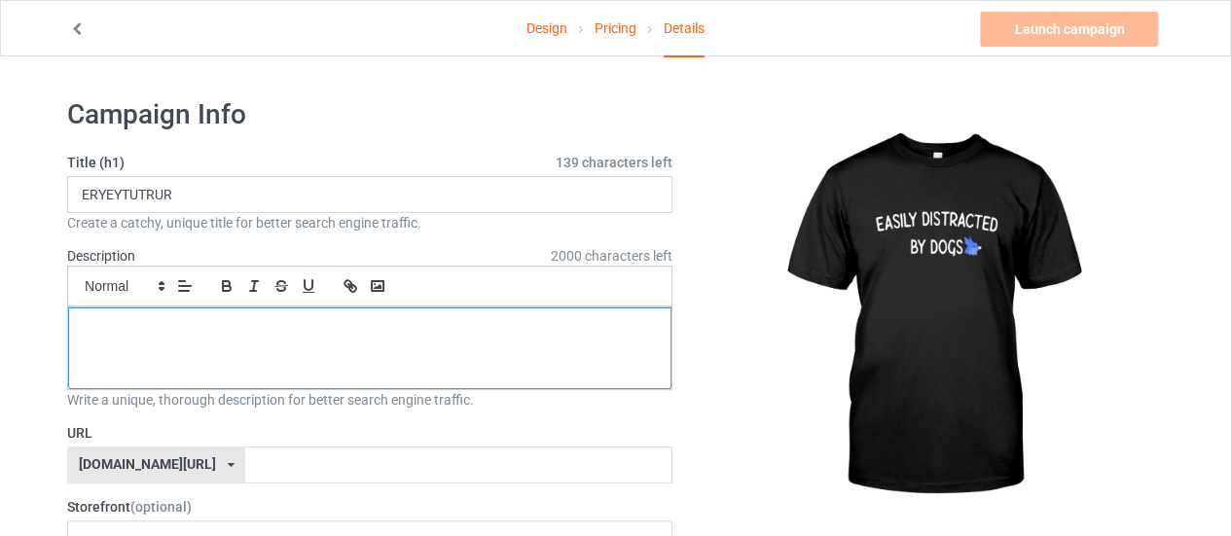
click at [161, 351] on div at bounding box center [369, 348] width 603 height 82
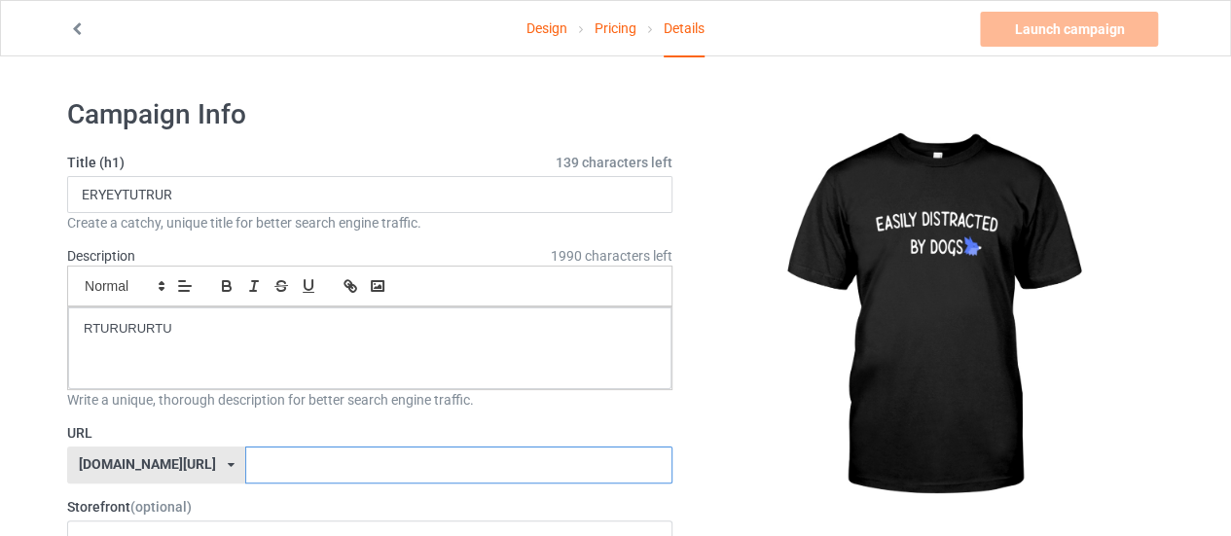
click at [245, 464] on input "text" at bounding box center [458, 465] width 426 height 37
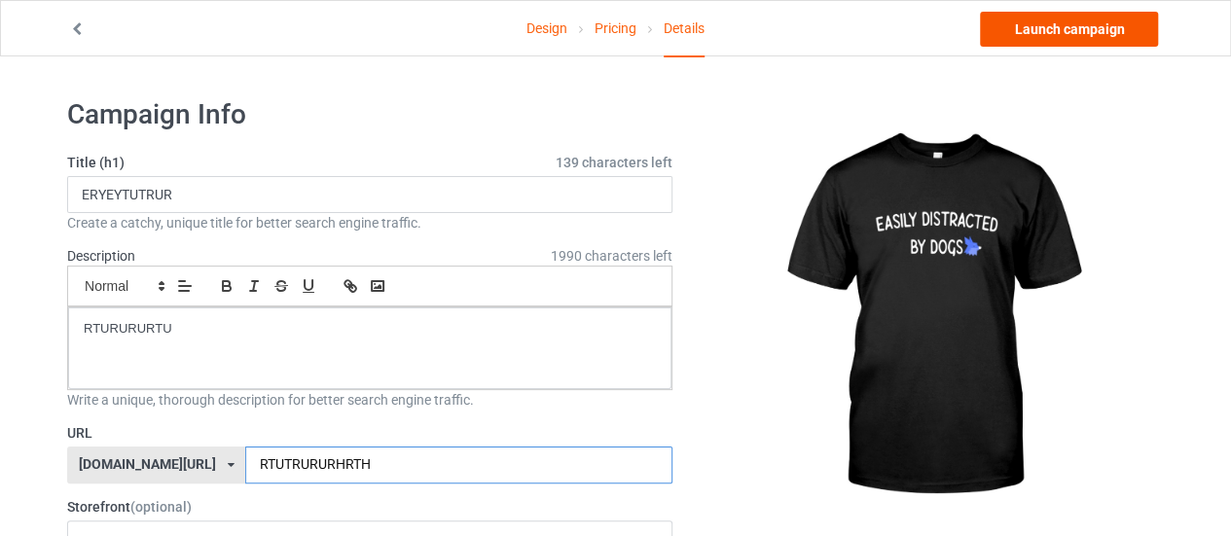
type input "RTUTRURURHRTH"
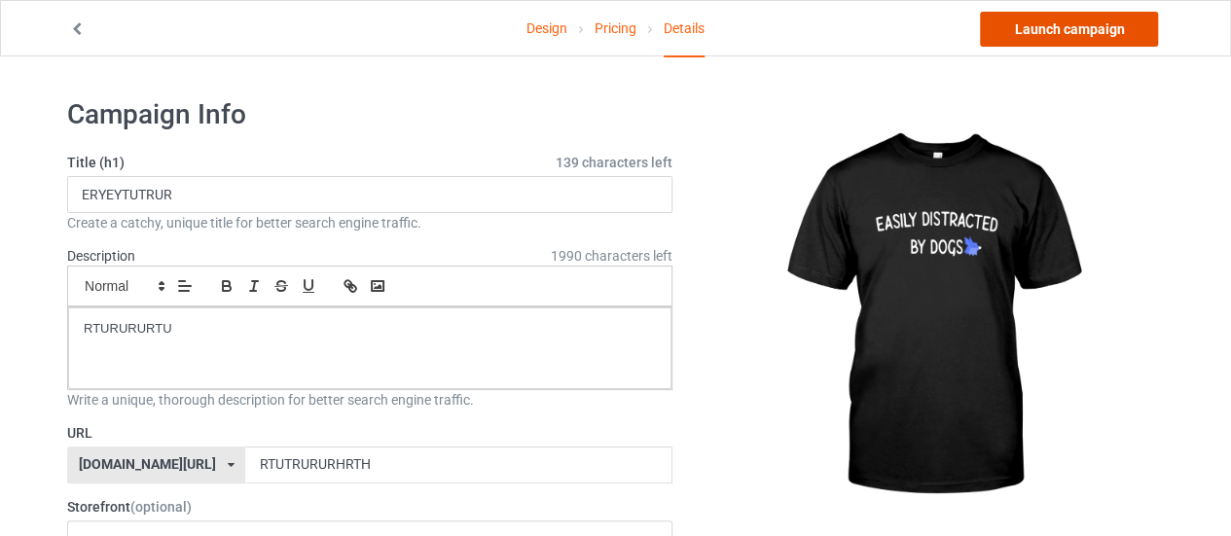
click at [1033, 30] on link "Launch campaign" at bounding box center [1069, 29] width 178 height 35
